Goal: Transaction & Acquisition: Book appointment/travel/reservation

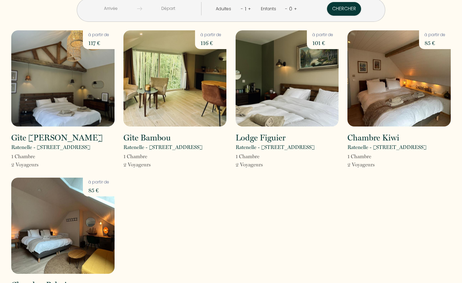
scroll to position [5, 0]
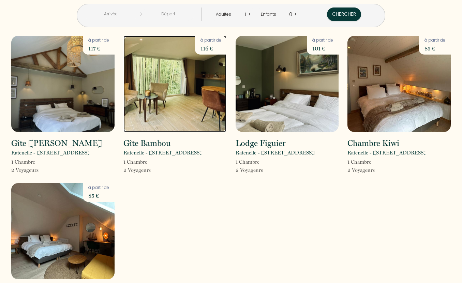
click at [172, 101] on img at bounding box center [175, 84] width 103 height 96
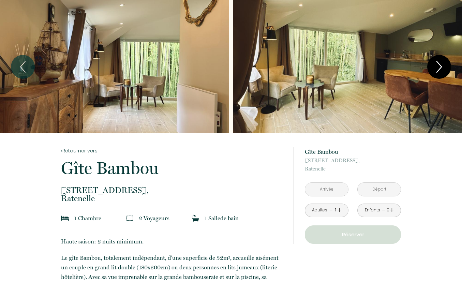
click at [445, 65] on icon "Next" at bounding box center [439, 67] width 14 height 20
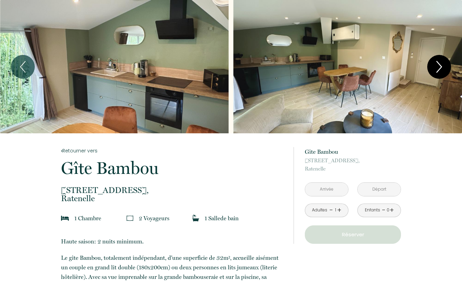
click at [445, 65] on icon "Next" at bounding box center [439, 67] width 14 height 20
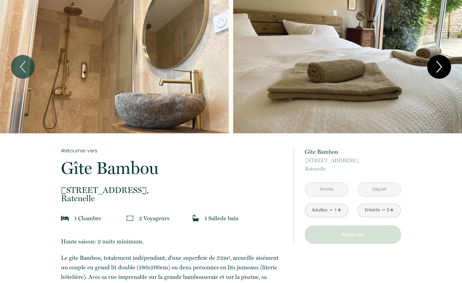
click at [445, 65] on icon "Next" at bounding box center [439, 67] width 14 height 20
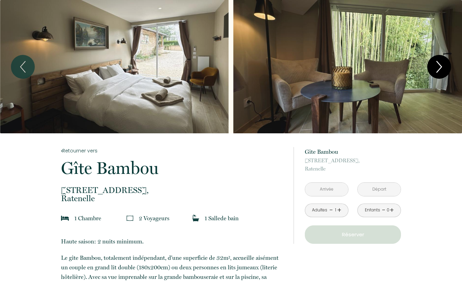
click at [445, 65] on icon "Next" at bounding box center [439, 67] width 14 height 20
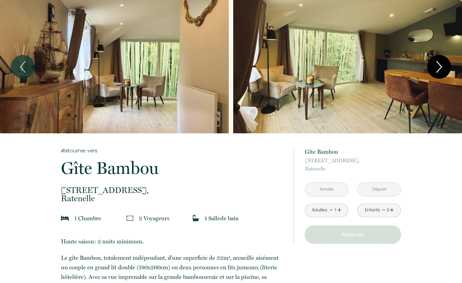
click at [445, 65] on icon "Next" at bounding box center [439, 67] width 14 height 20
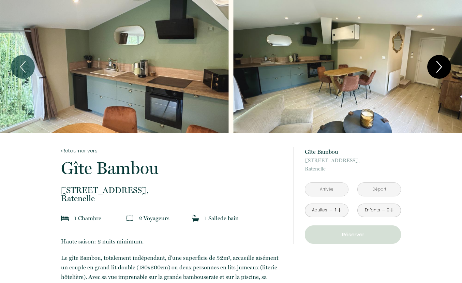
click at [445, 65] on icon "Next" at bounding box center [439, 67] width 14 height 20
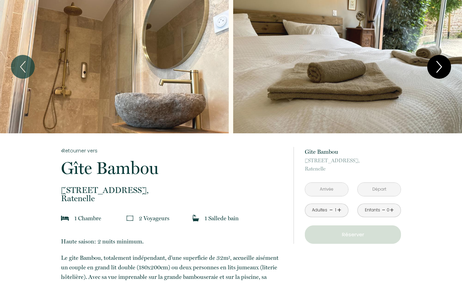
click at [445, 65] on icon "Next" at bounding box center [439, 67] width 14 height 20
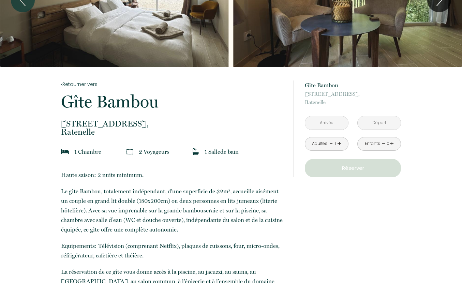
scroll to position [60, 0]
